Goal: Information Seeking & Learning: Learn about a topic

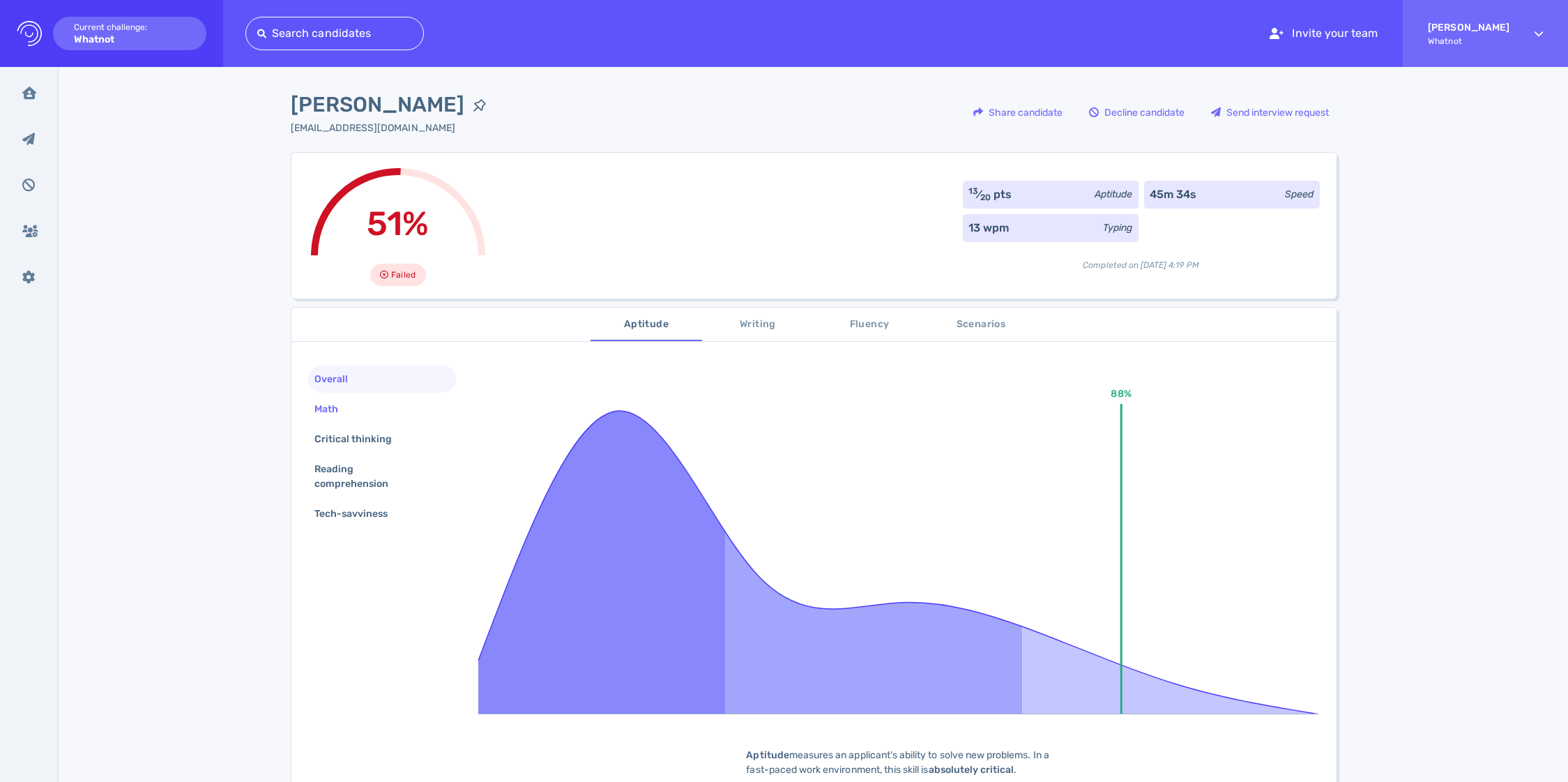
click at [383, 406] on div "Math" at bounding box center [382, 409] width 149 height 27
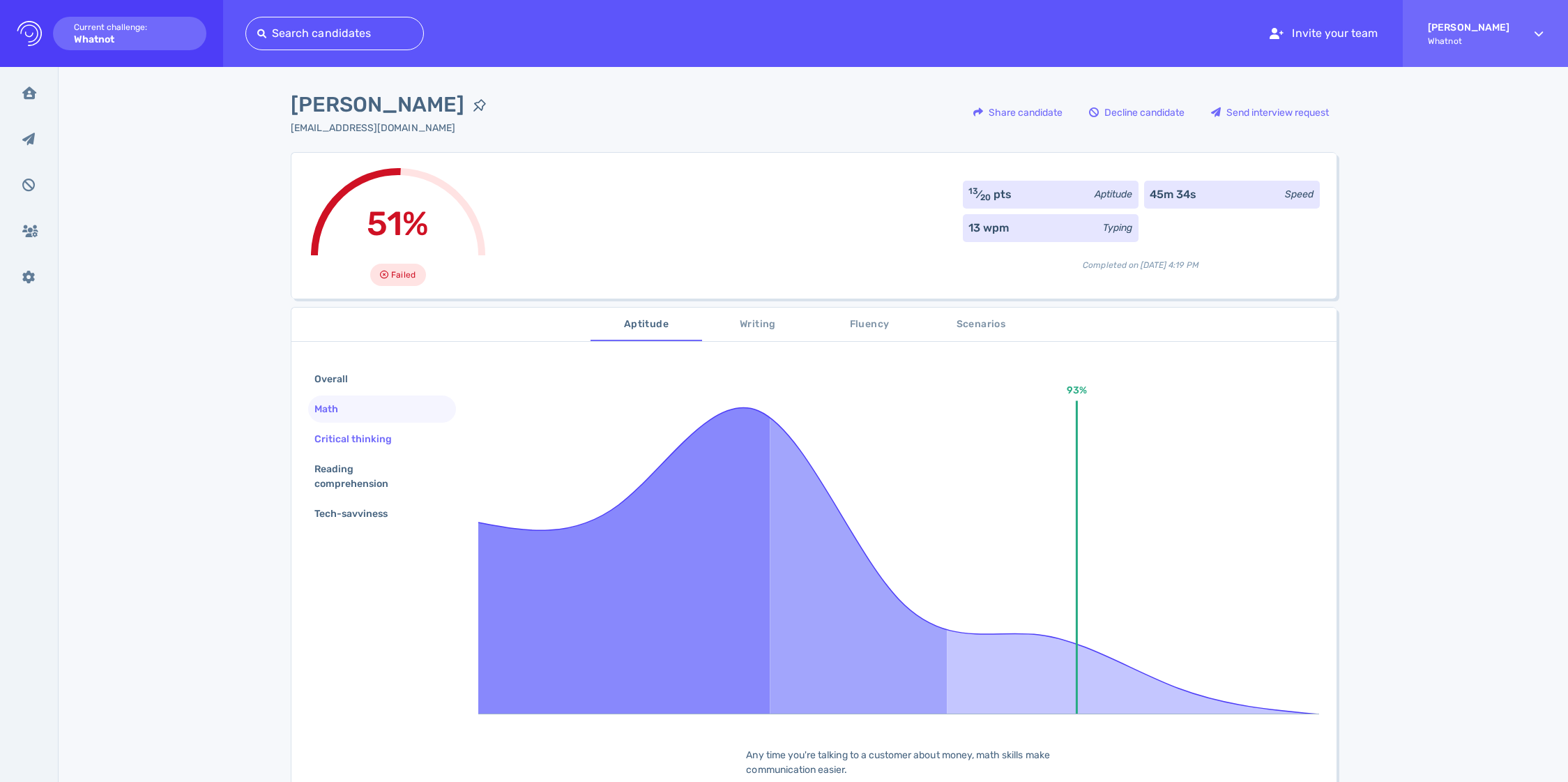
click at [379, 434] on div "Critical thinking" at bounding box center [360, 439] width 98 height 20
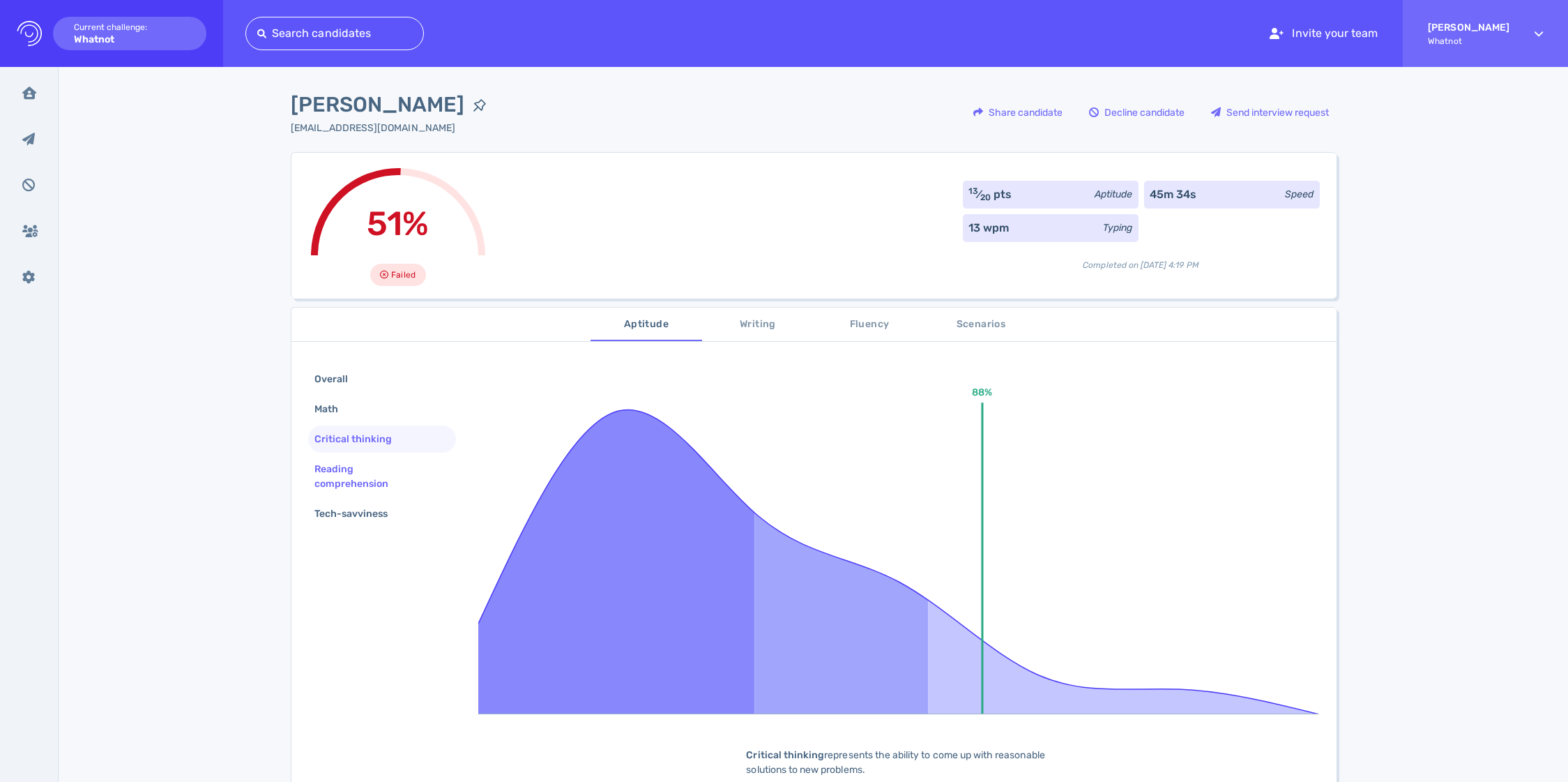
click at [385, 465] on div "Reading comprehension" at bounding box center [376, 476] width 130 height 35
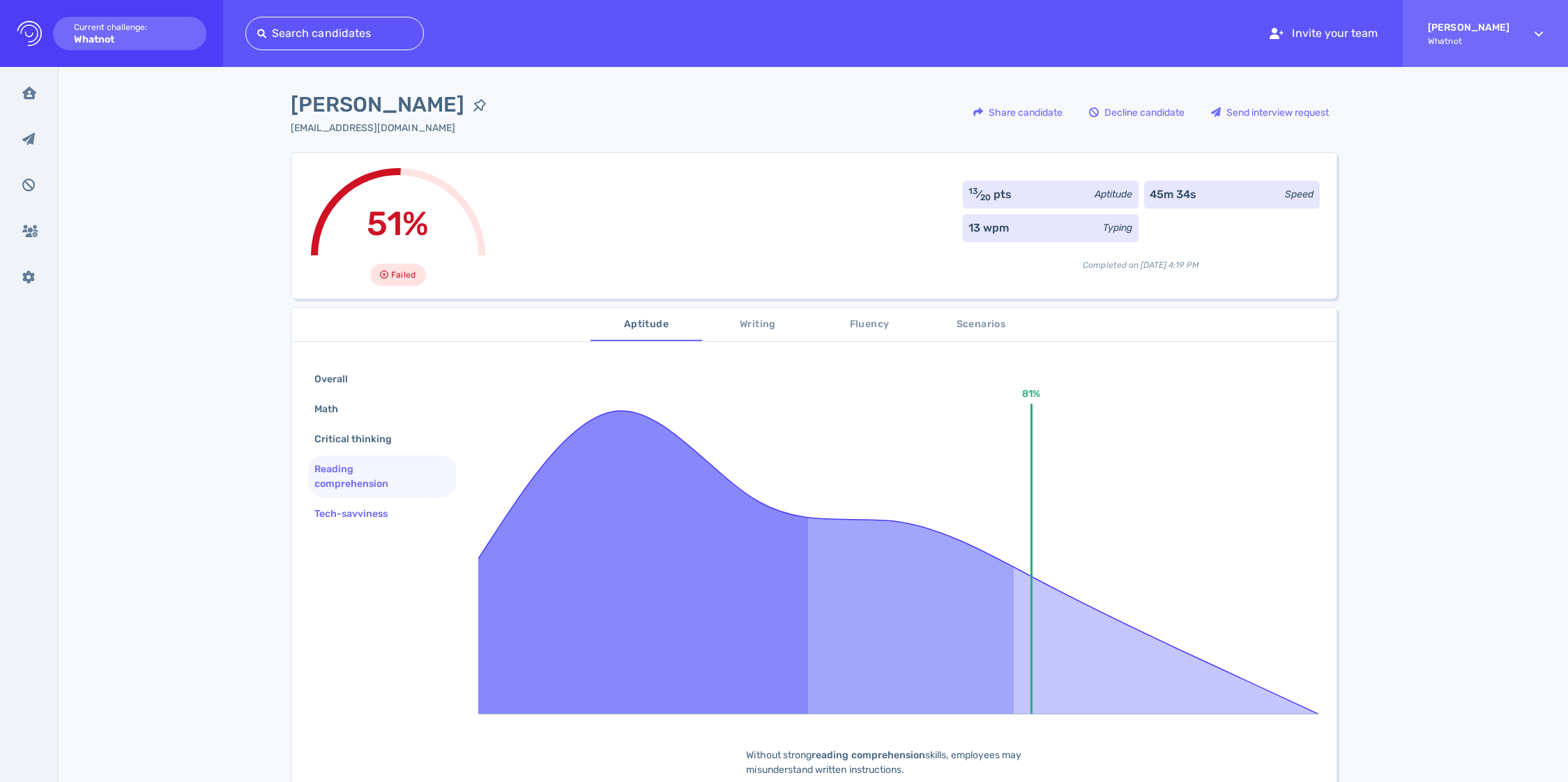
click at [382, 501] on div "Tech-savviness" at bounding box center [382, 513] width 149 height 27
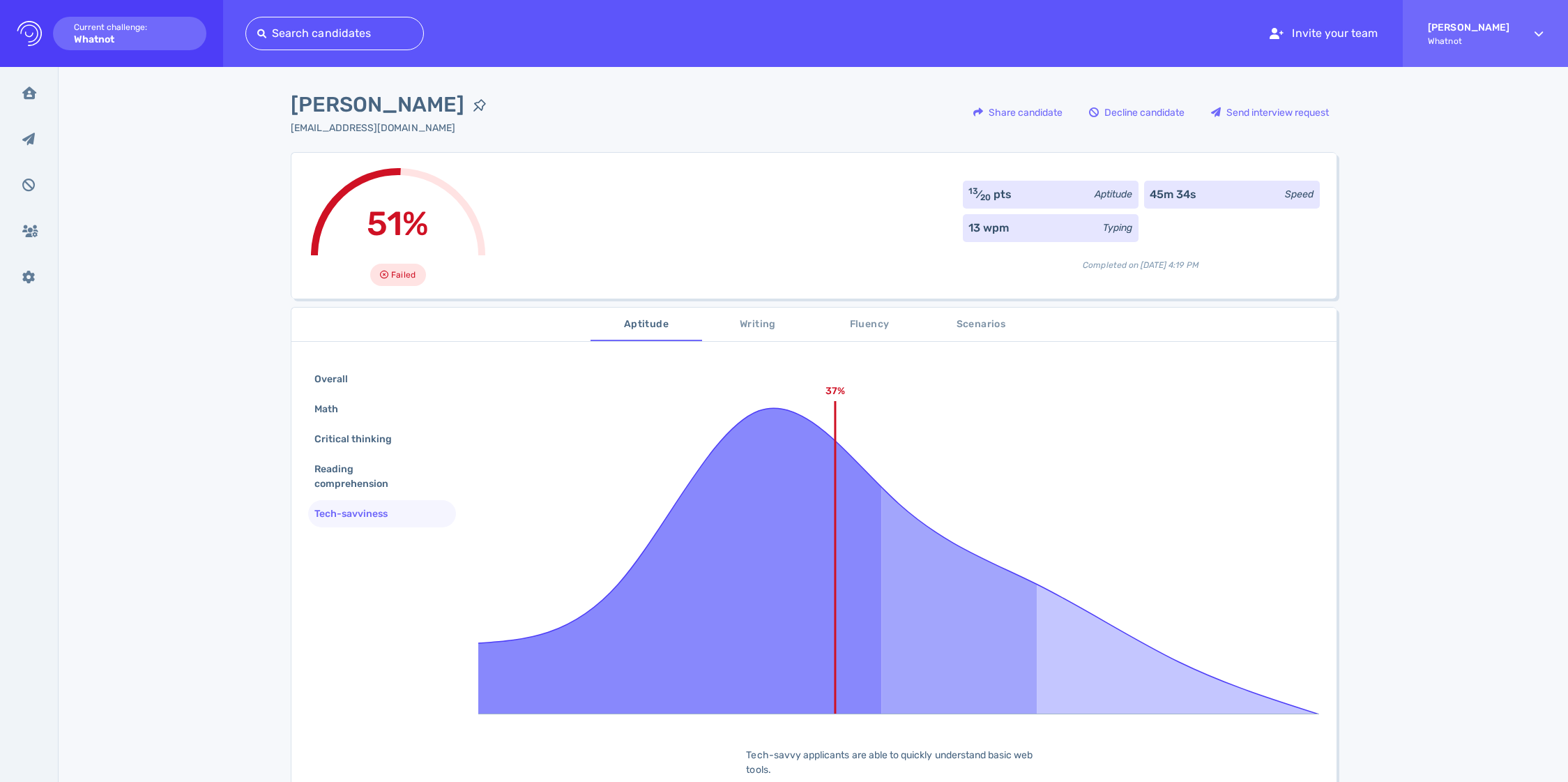
click at [759, 323] on span "Writing" at bounding box center [758, 325] width 95 height 18
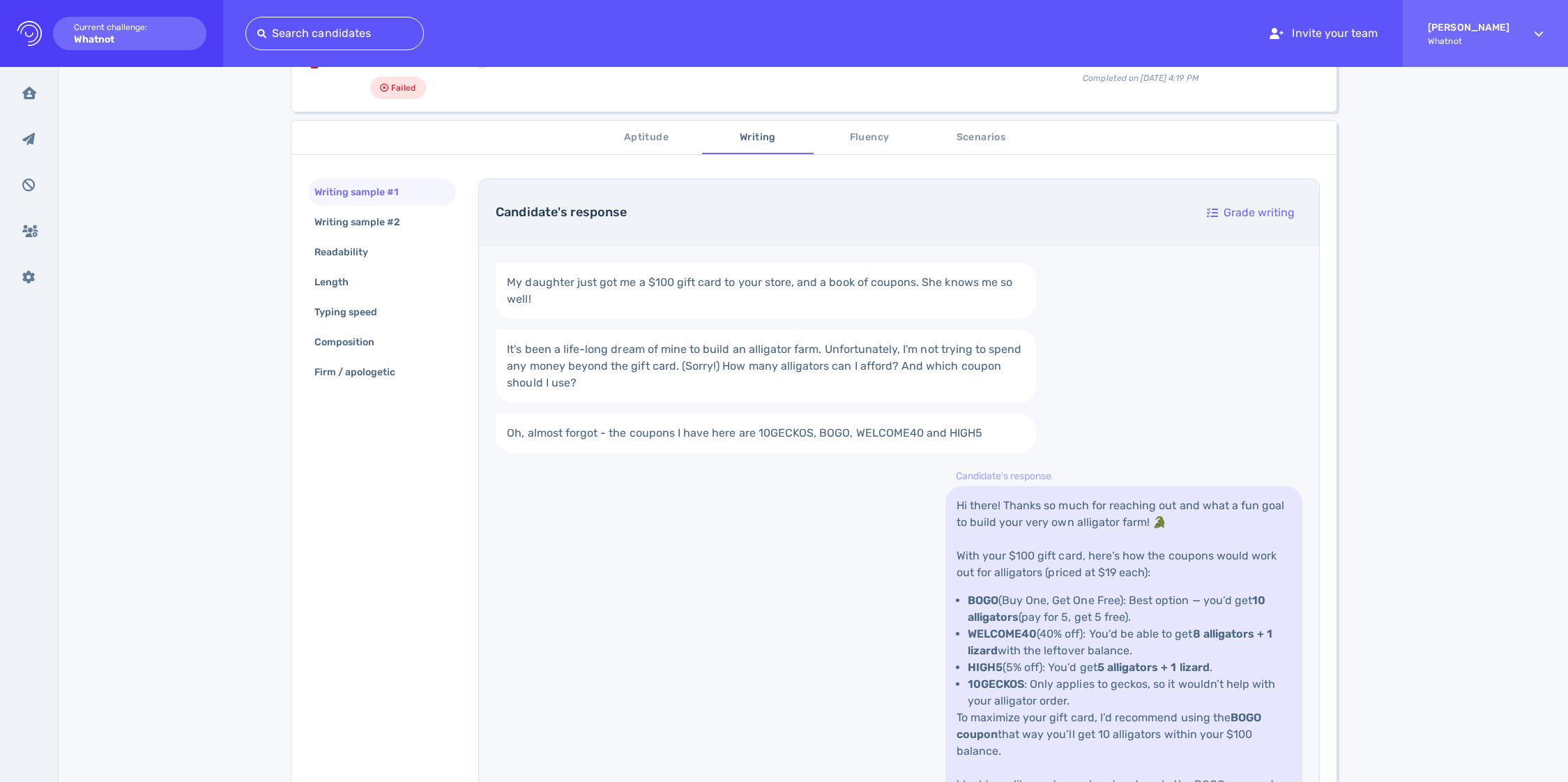
scroll to position [185, 0]
click at [375, 228] on div "Writing sample #2" at bounding box center [365, 224] width 106 height 20
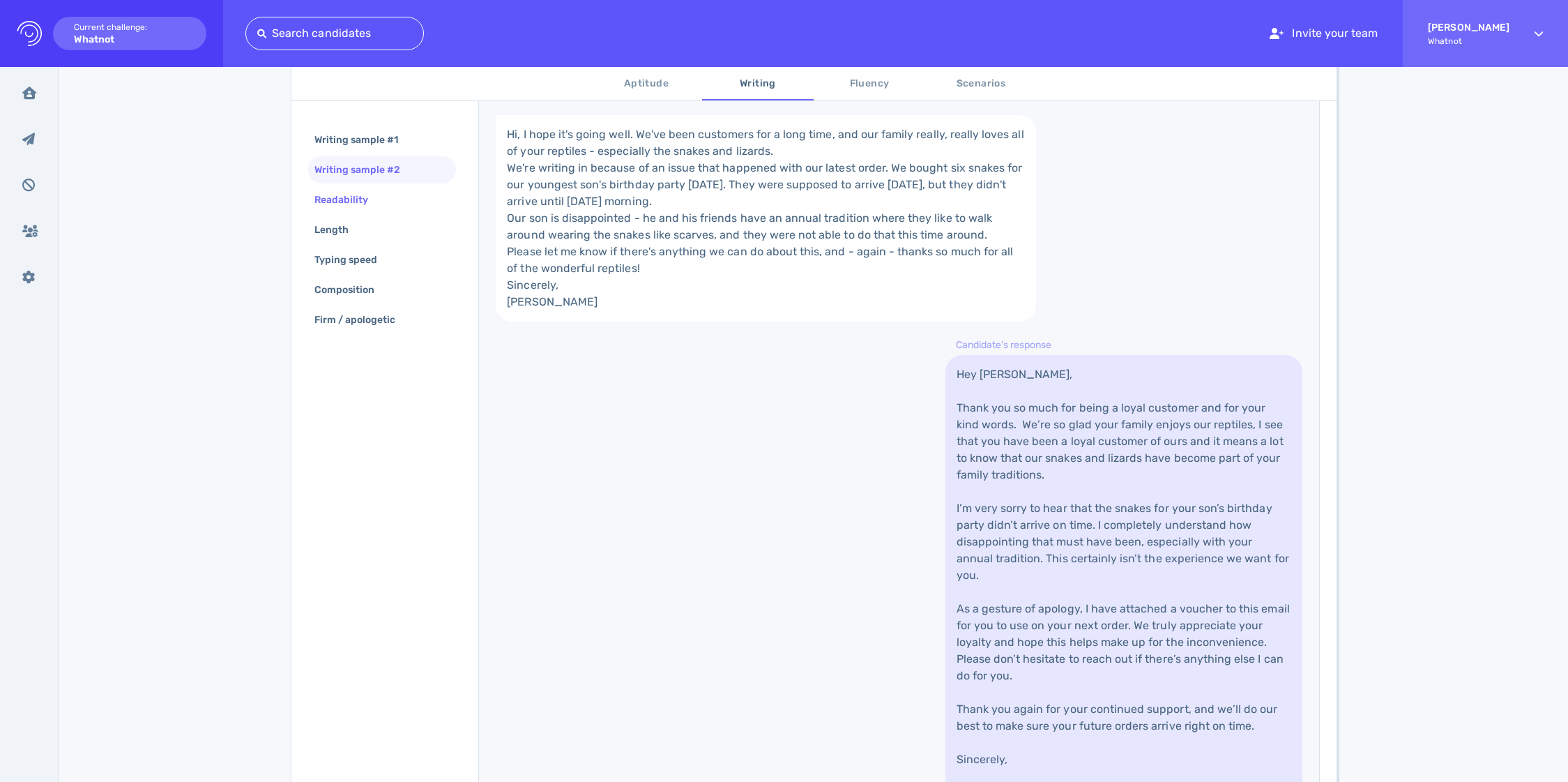
click at [385, 200] on div "Readability" at bounding box center [382, 200] width 149 height 27
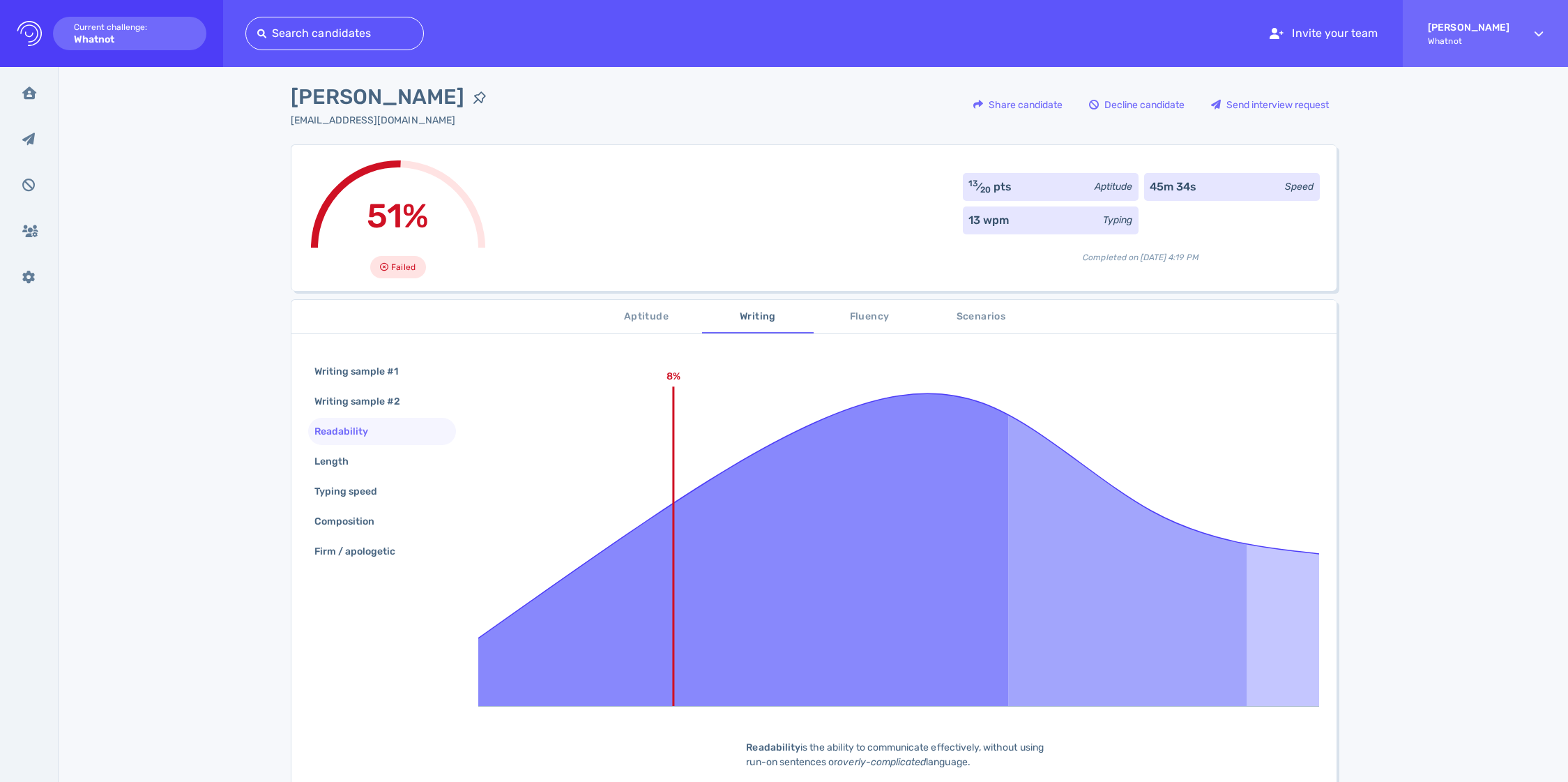
scroll to position [65, 0]
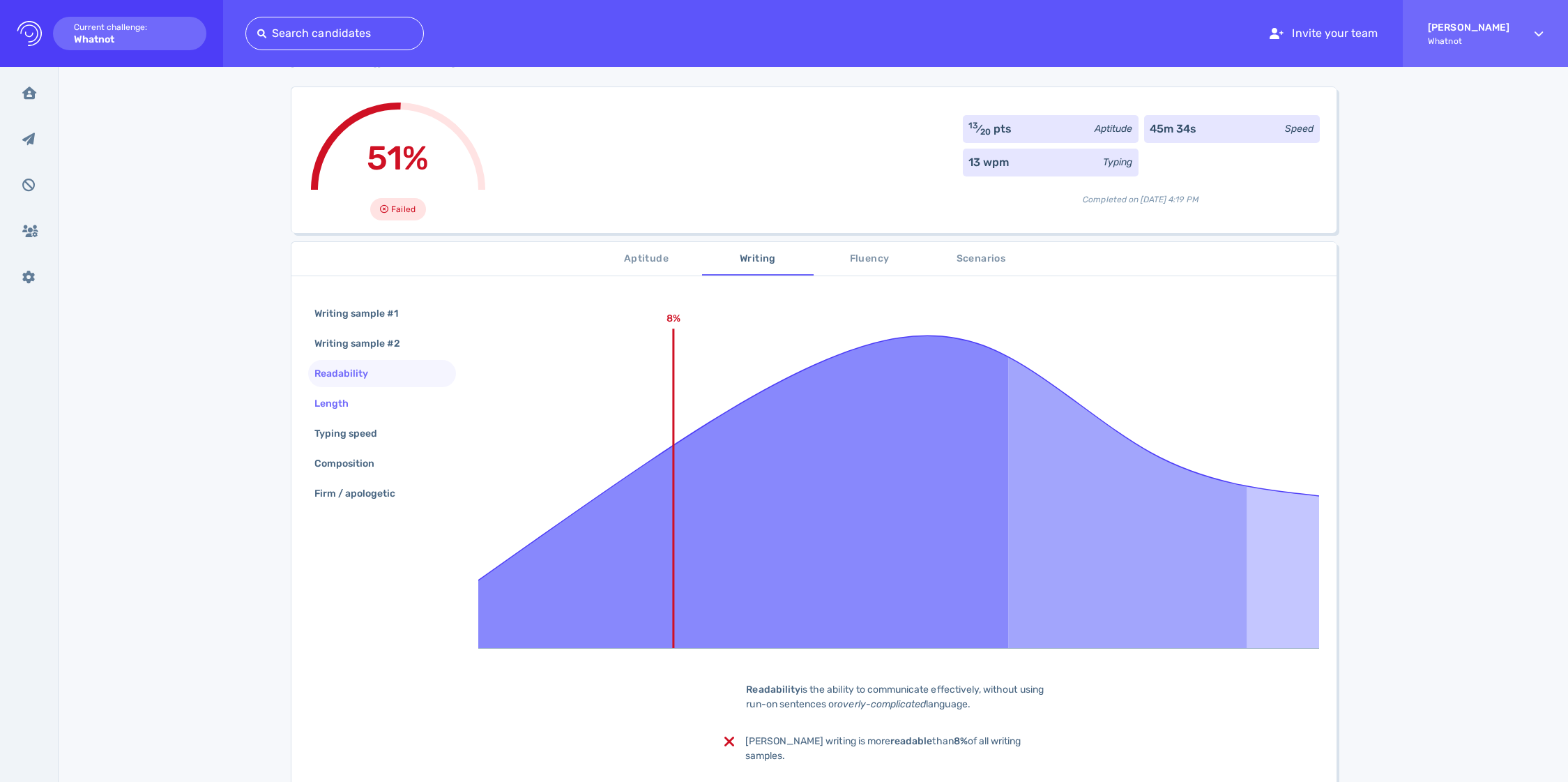
click at [364, 399] on div "Length" at bounding box center [382, 404] width 149 height 27
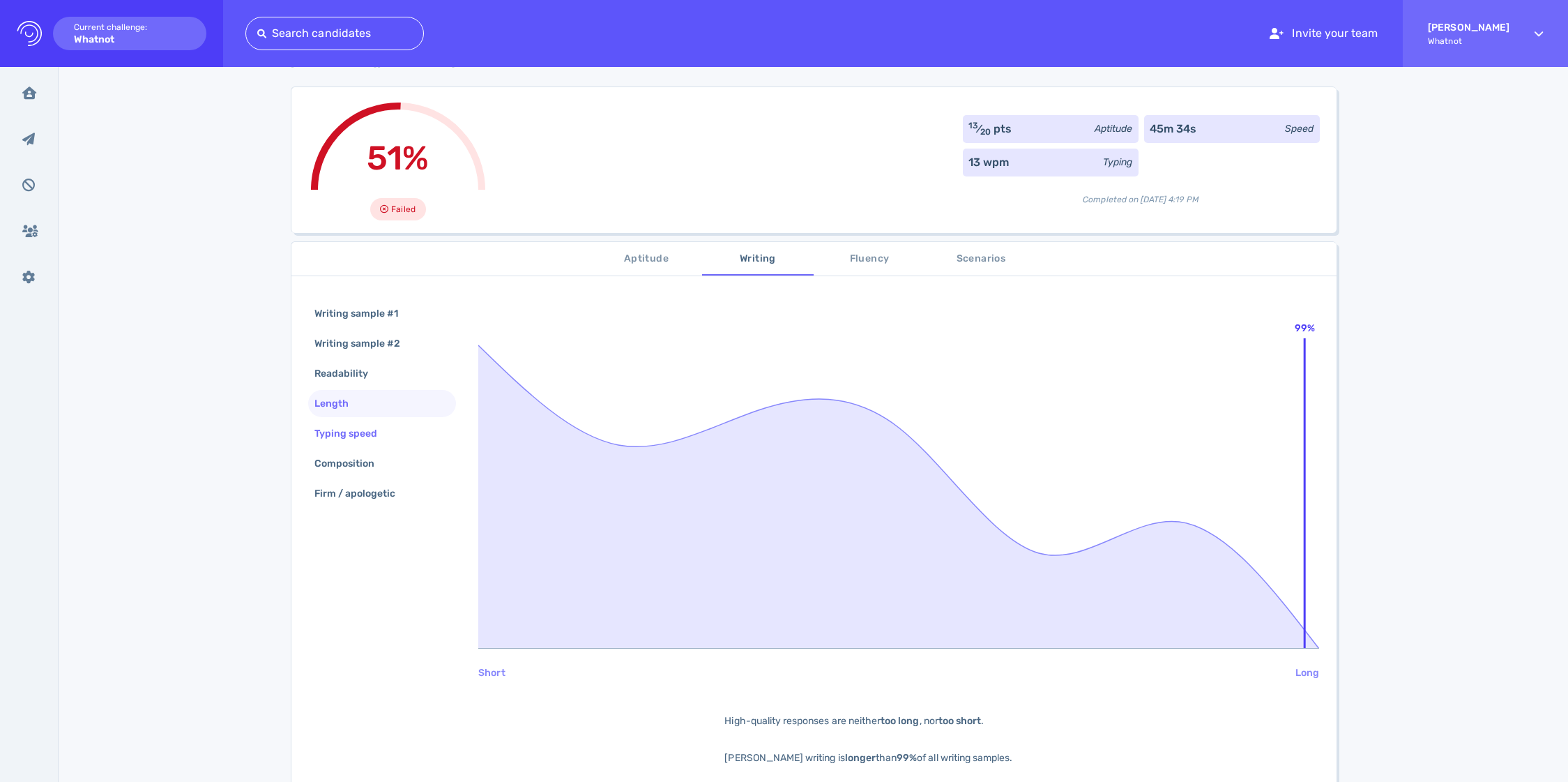
click at [371, 443] on div "Typing speed" at bounding box center [354, 434] width 83 height 20
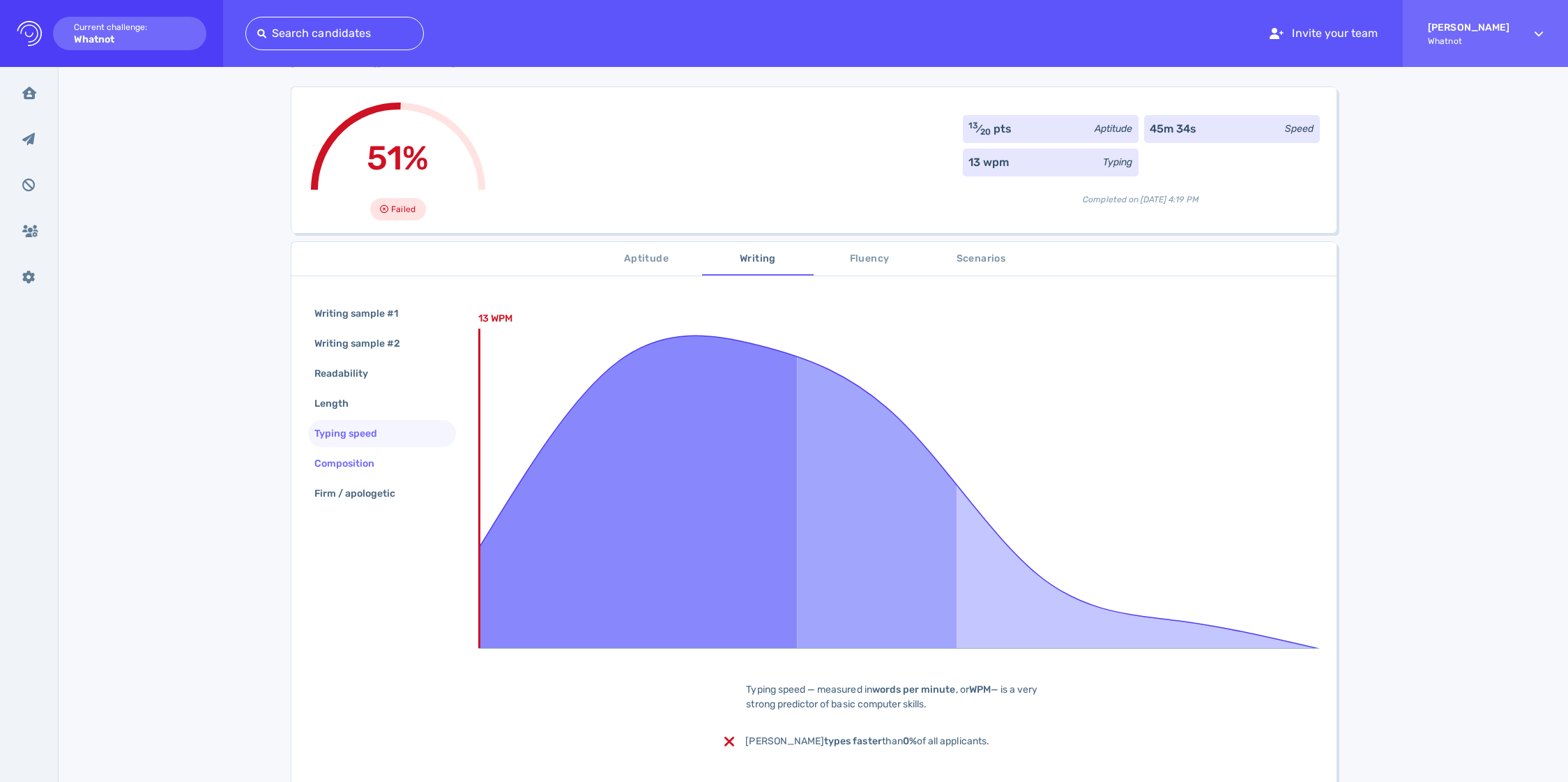
click at [373, 458] on div "Composition" at bounding box center [352, 463] width 80 height 20
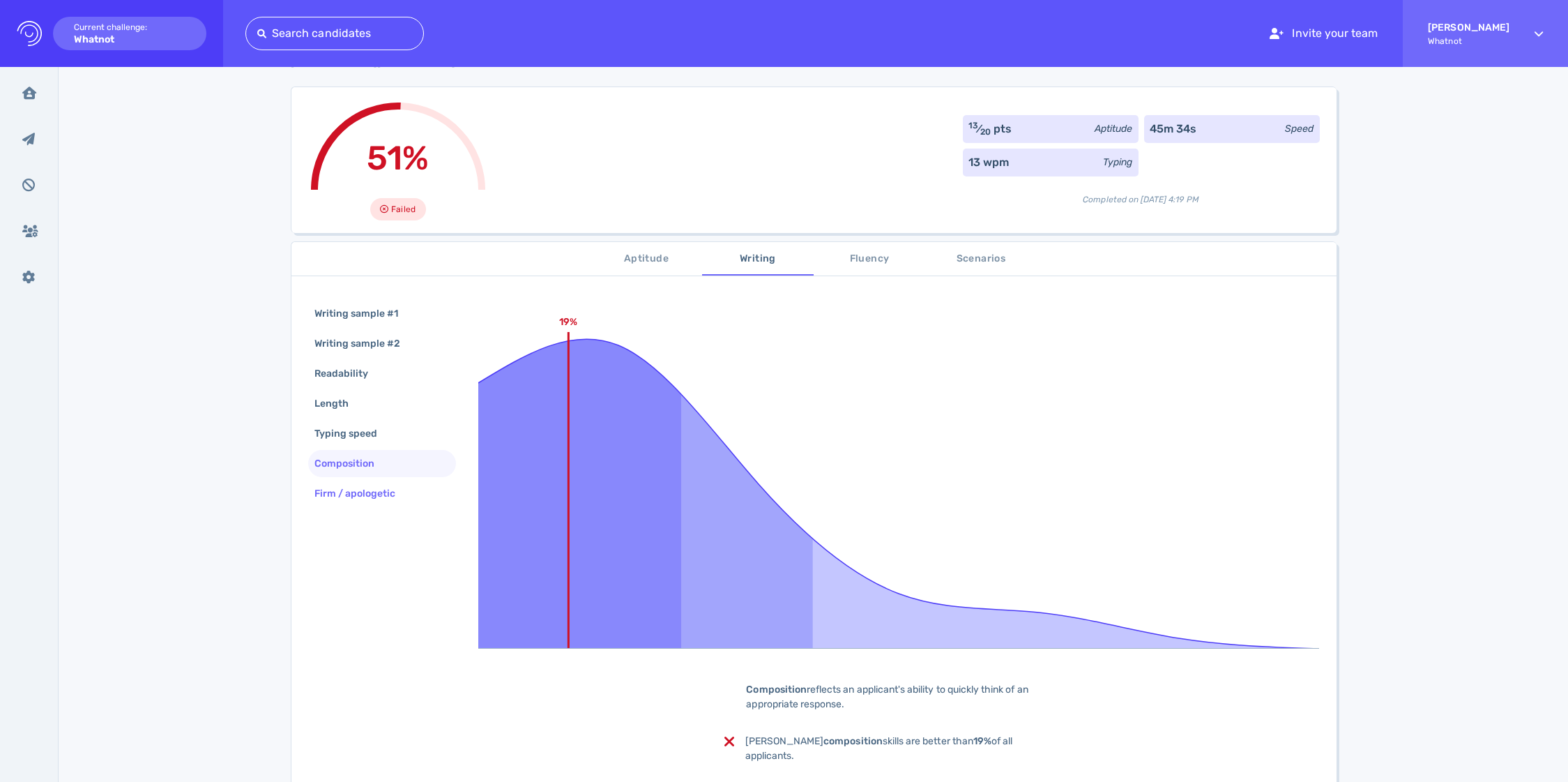
click at [375, 491] on div "Firm / apologetic" at bounding box center [362, 494] width 101 height 20
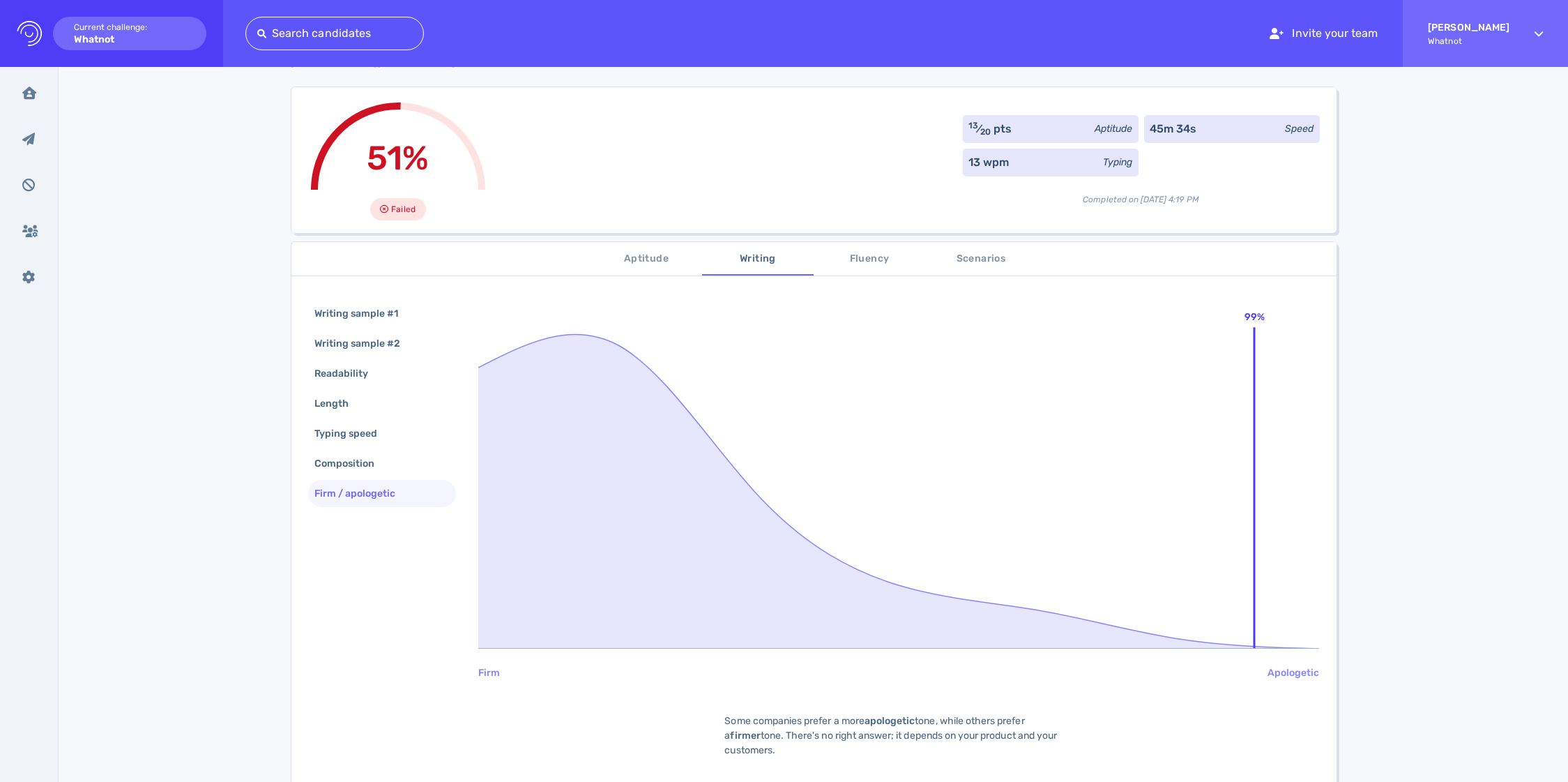
click at [869, 251] on span "Fluency" at bounding box center [869, 259] width 95 height 18
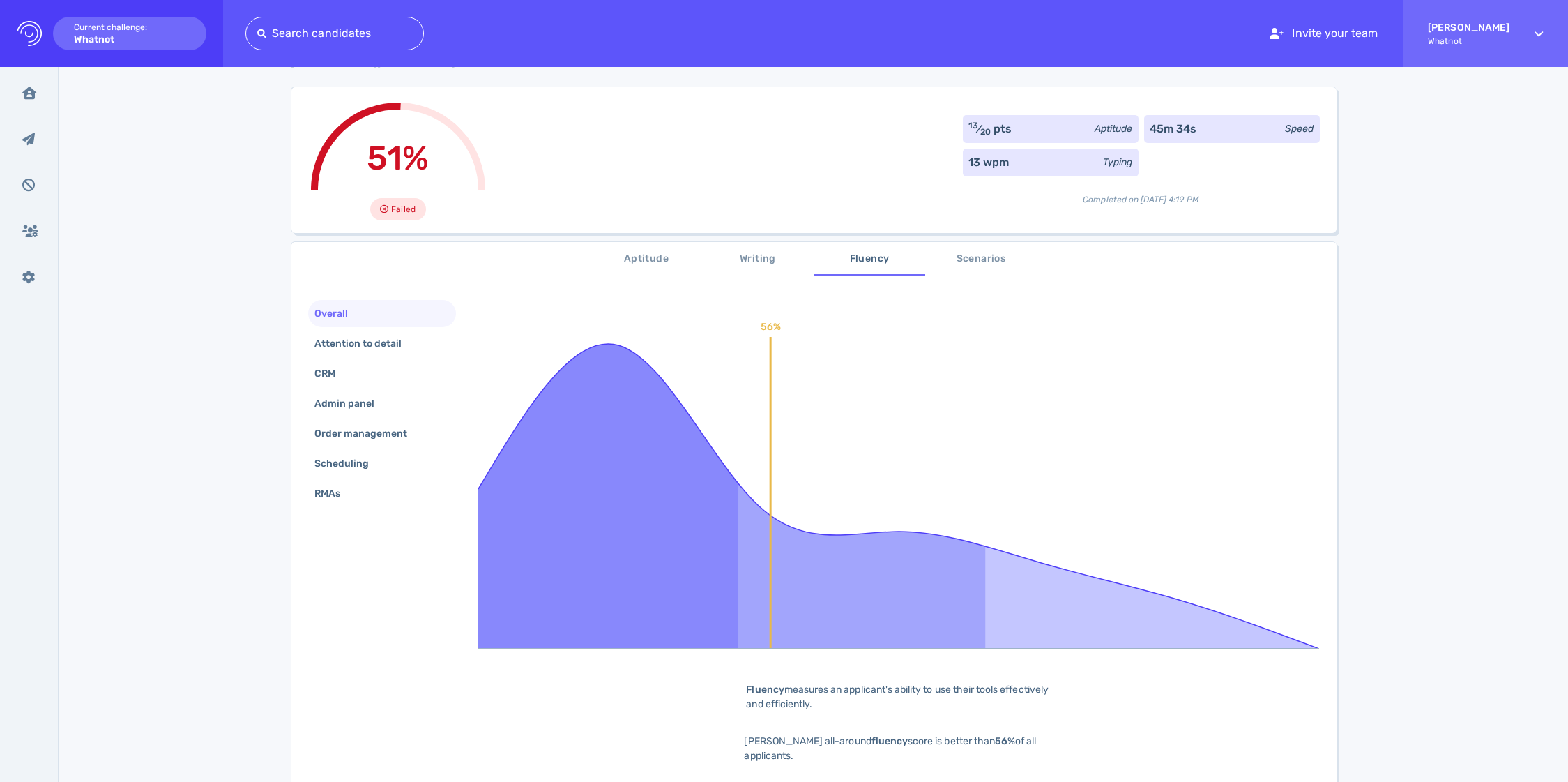
click at [1005, 251] on span "Scenarios" at bounding box center [982, 259] width 95 height 18
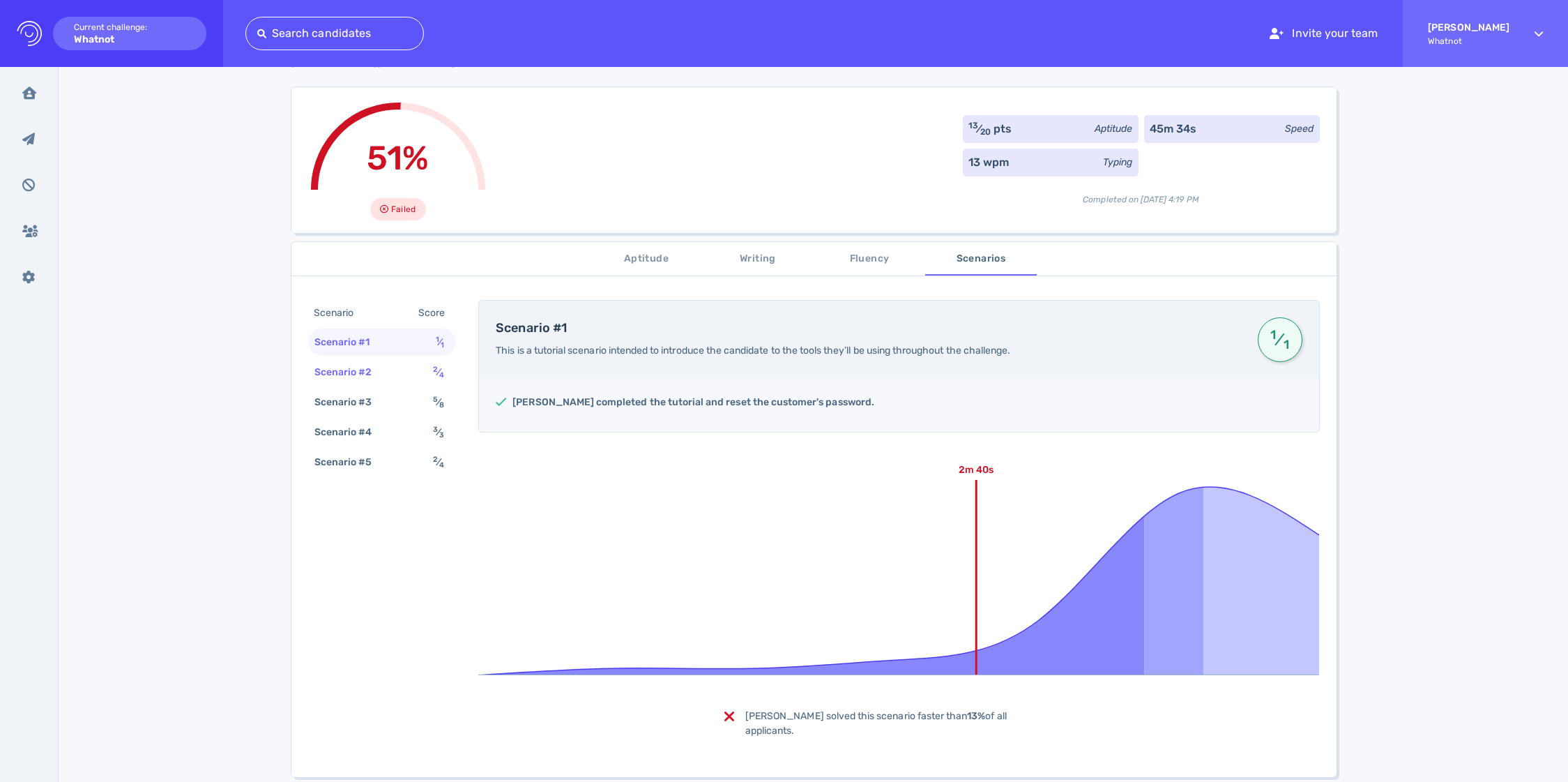
click at [393, 371] on div "Scenario #2 2 ⁄ 4" at bounding box center [382, 372] width 149 height 27
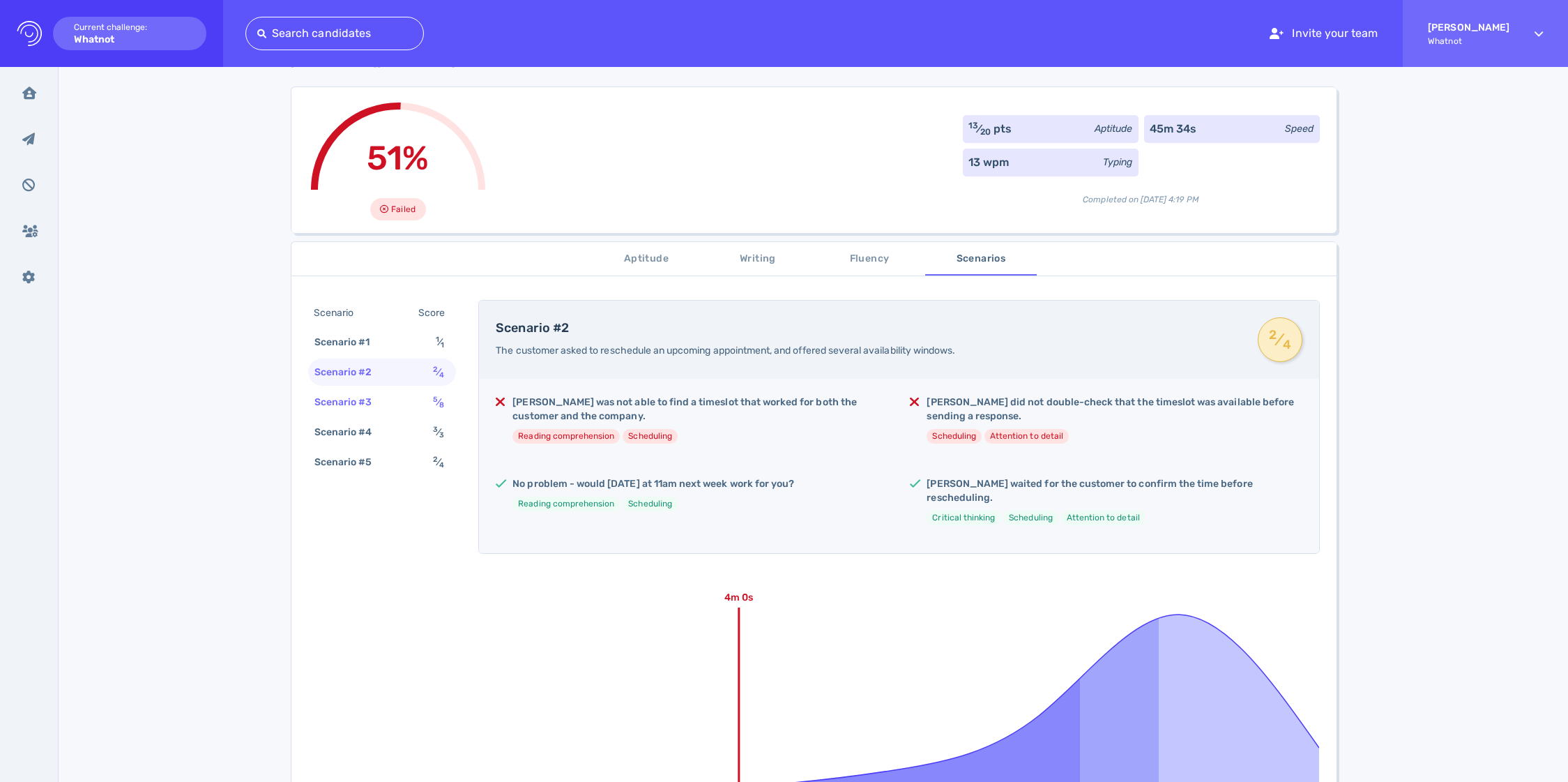
click at [399, 400] on div "Scenario #3 5 ⁄ 8" at bounding box center [382, 402] width 149 height 27
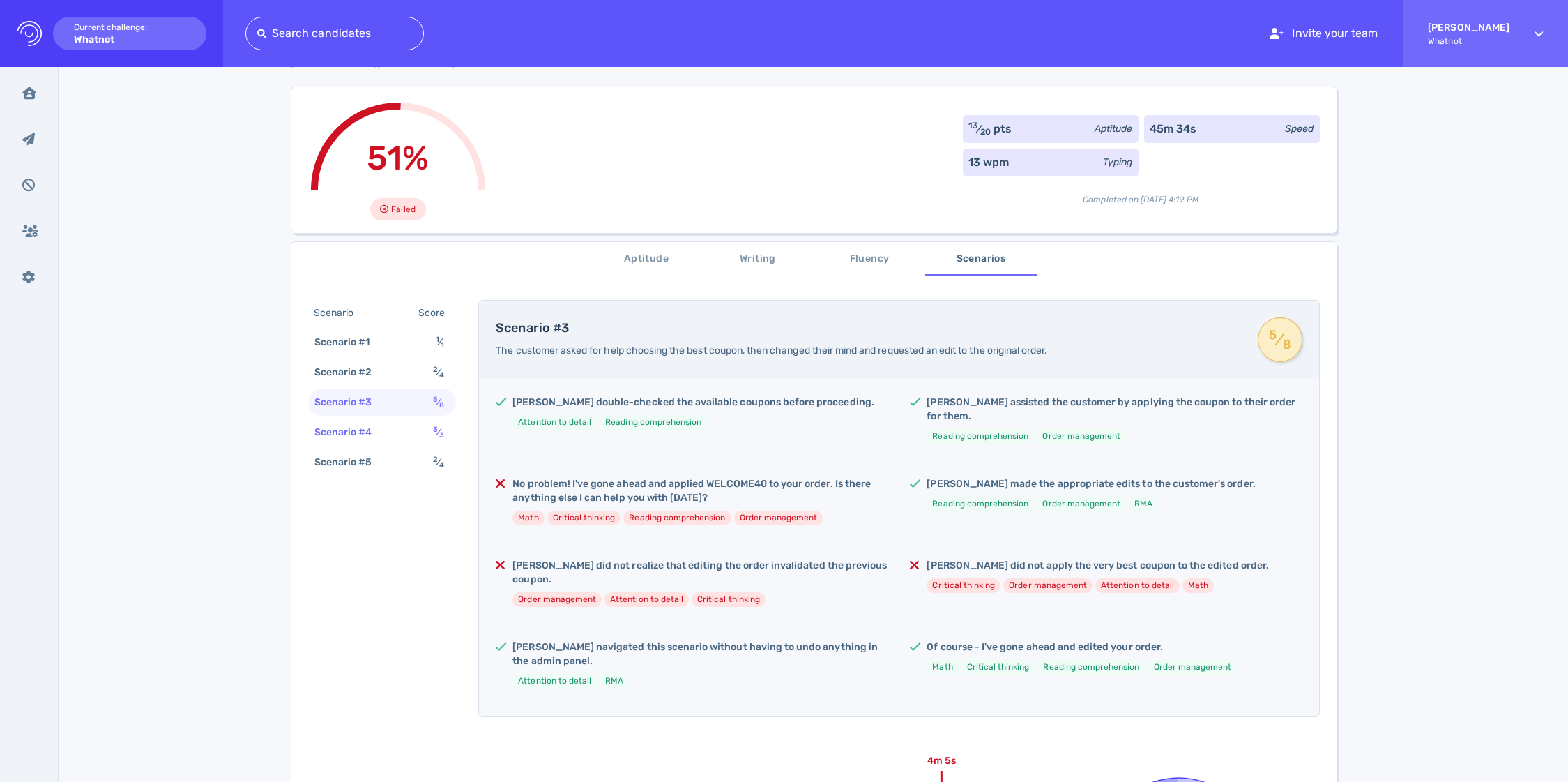
click at [402, 434] on div "Scenario #4 3 ⁄ 3" at bounding box center [382, 432] width 149 height 27
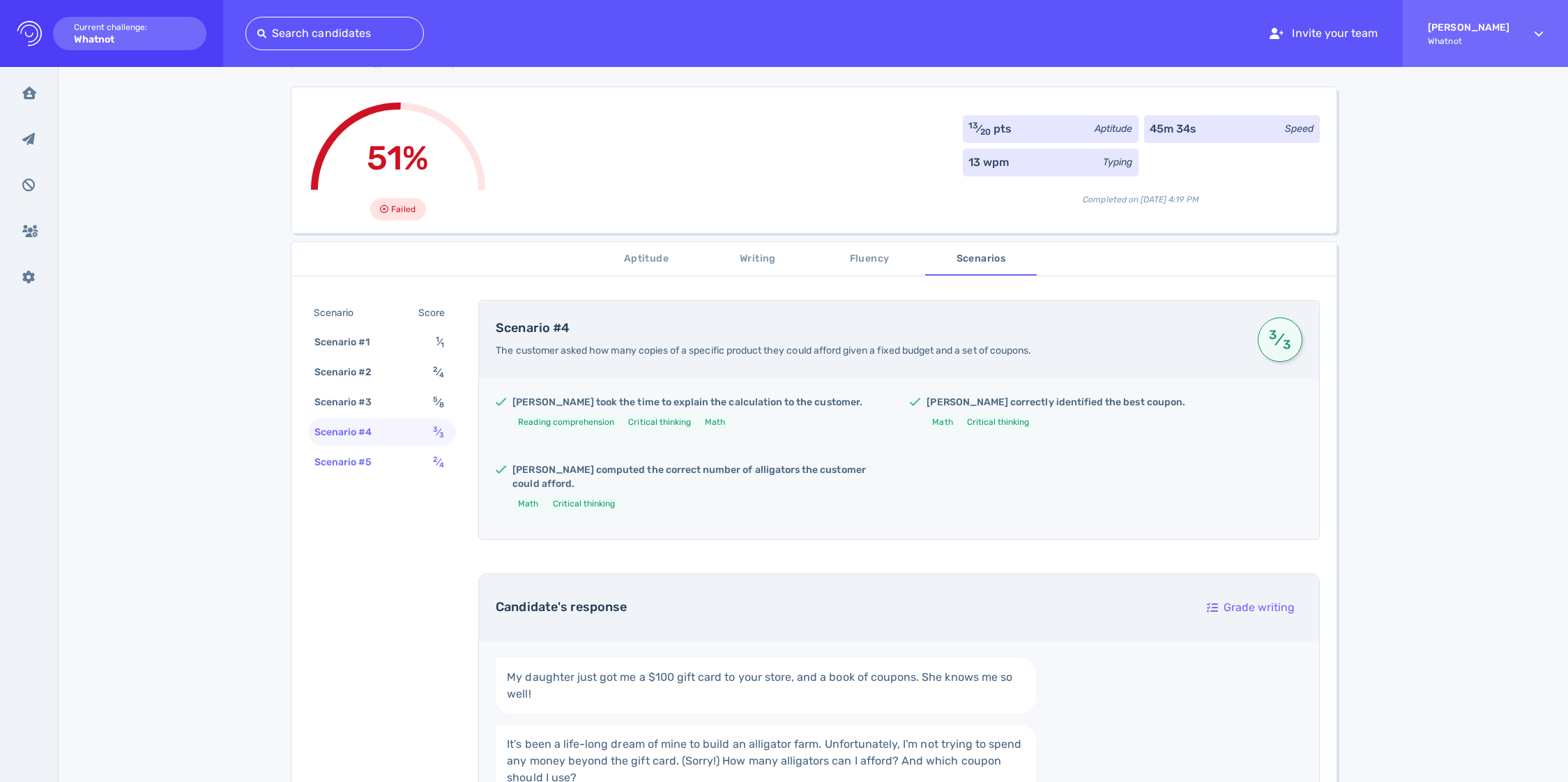
click at [402, 465] on div "Scenario #5 2 ⁄ 4" at bounding box center [382, 462] width 149 height 27
